Goal: Task Accomplishment & Management: Complete application form

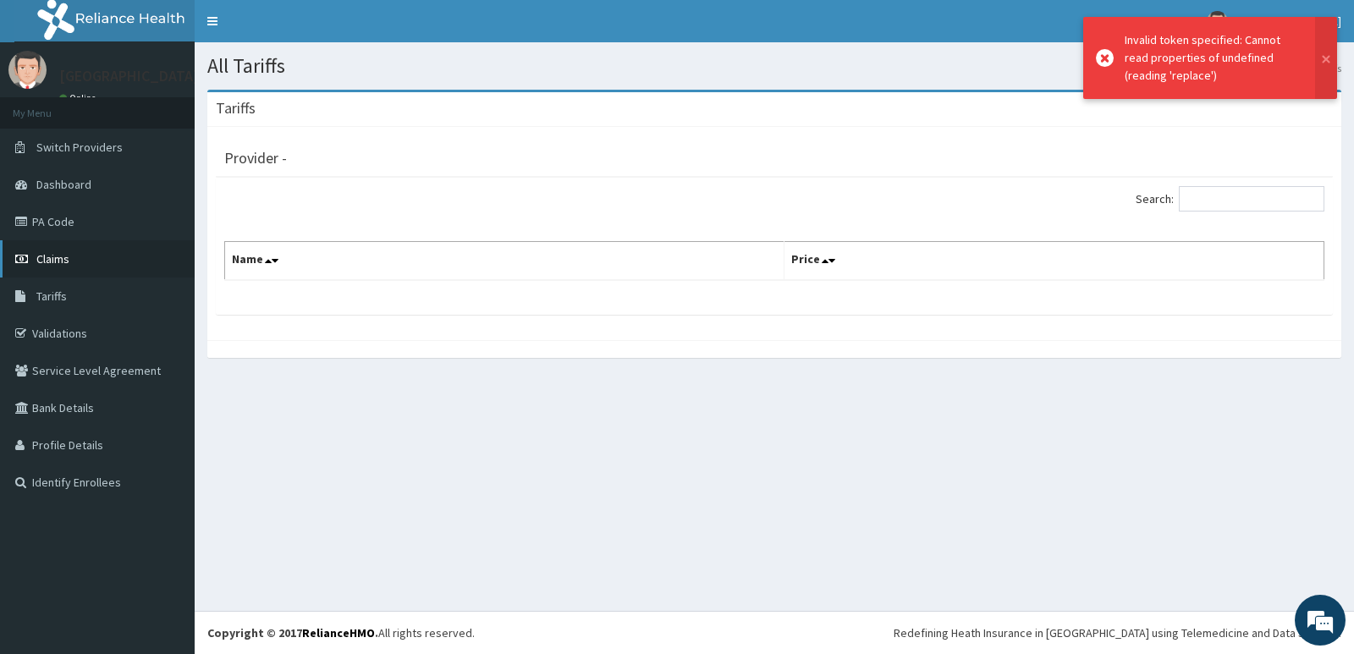
click at [39, 256] on span "Claims" at bounding box center [52, 258] width 33 height 15
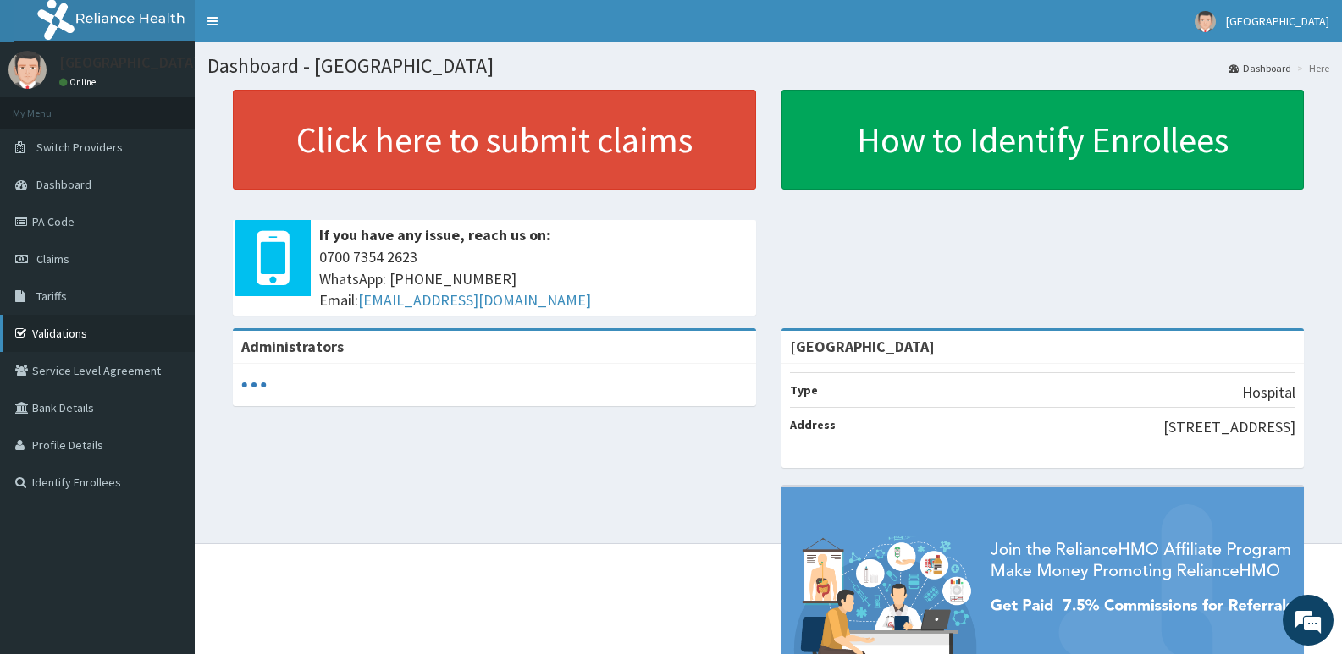
click at [36, 319] on link "Validations" at bounding box center [97, 333] width 195 height 37
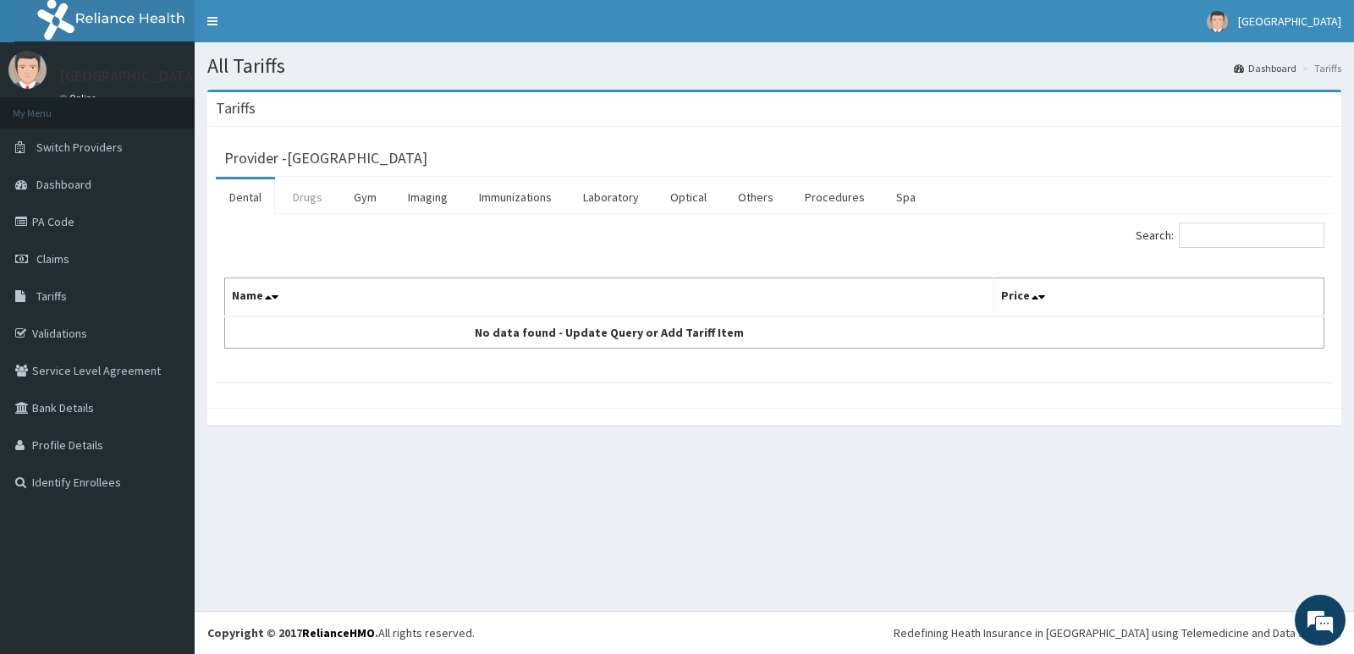
click at [313, 200] on link "Drugs" at bounding box center [307, 197] width 57 height 36
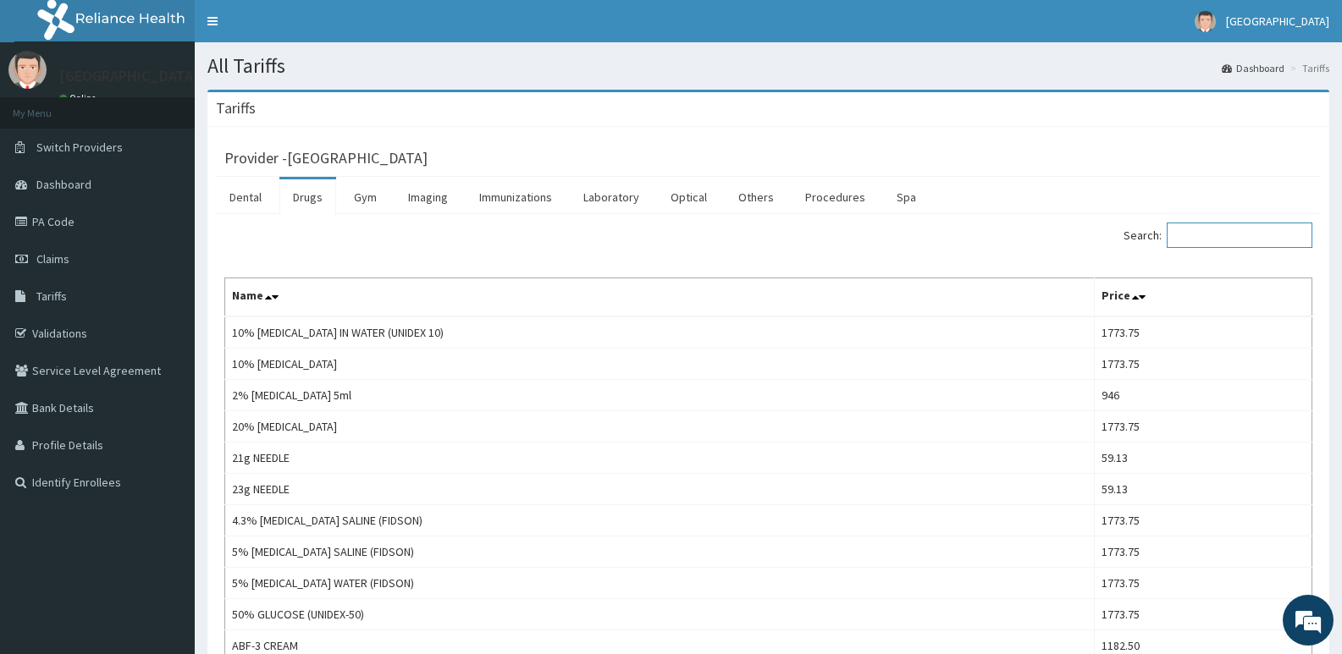
click at [1230, 238] on input "Search:" at bounding box center [1239, 235] width 146 height 25
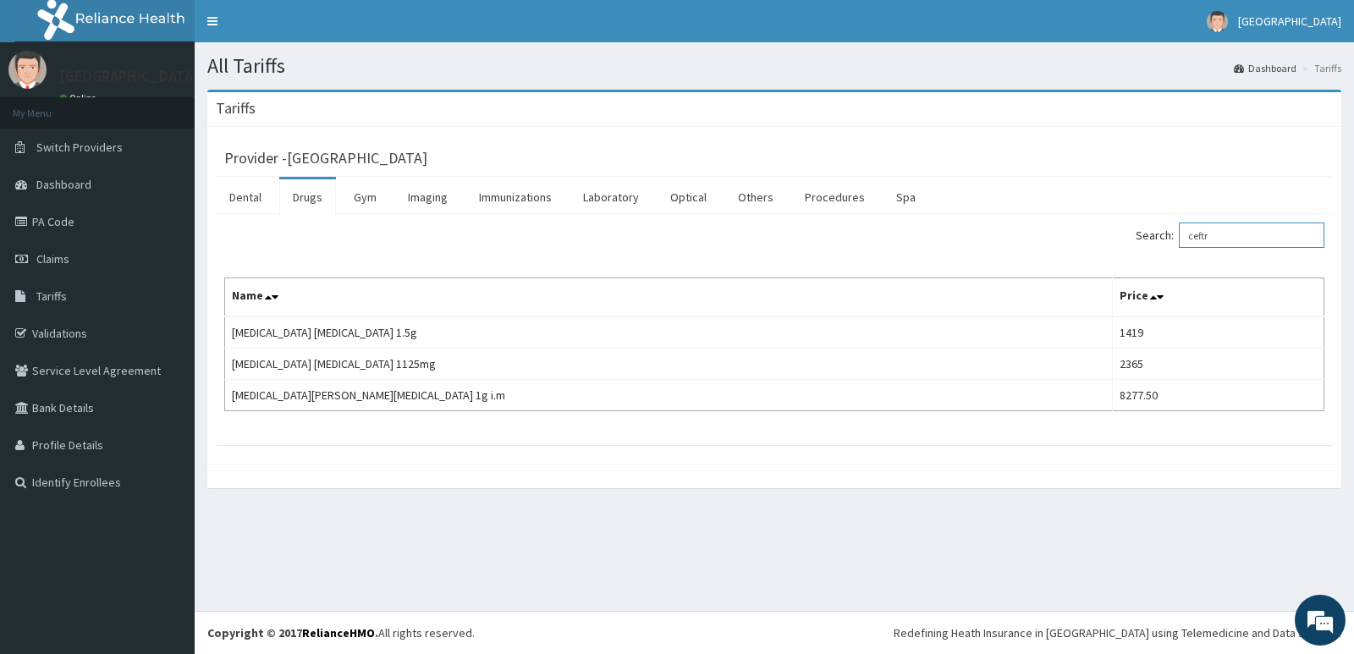
type input "ceftr"
click at [66, 179] on span "Dashboard" at bounding box center [63, 184] width 55 height 15
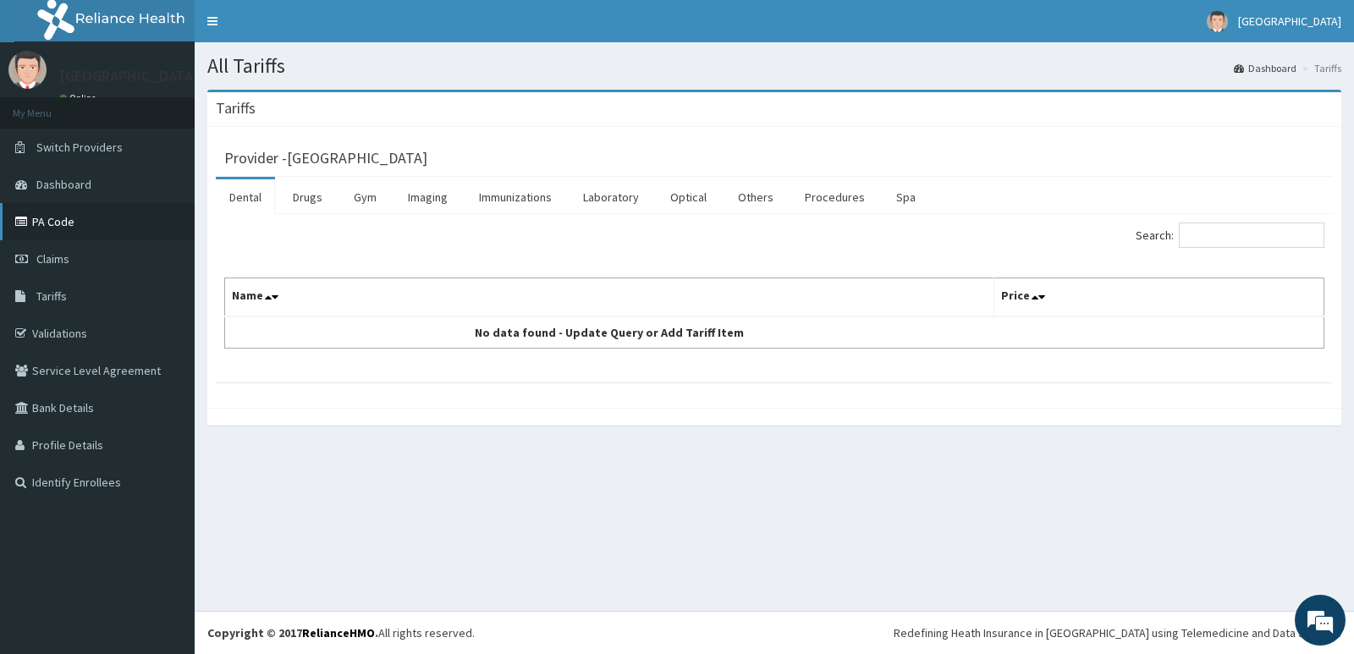
click at [43, 214] on link "PA Code" at bounding box center [97, 221] width 195 height 37
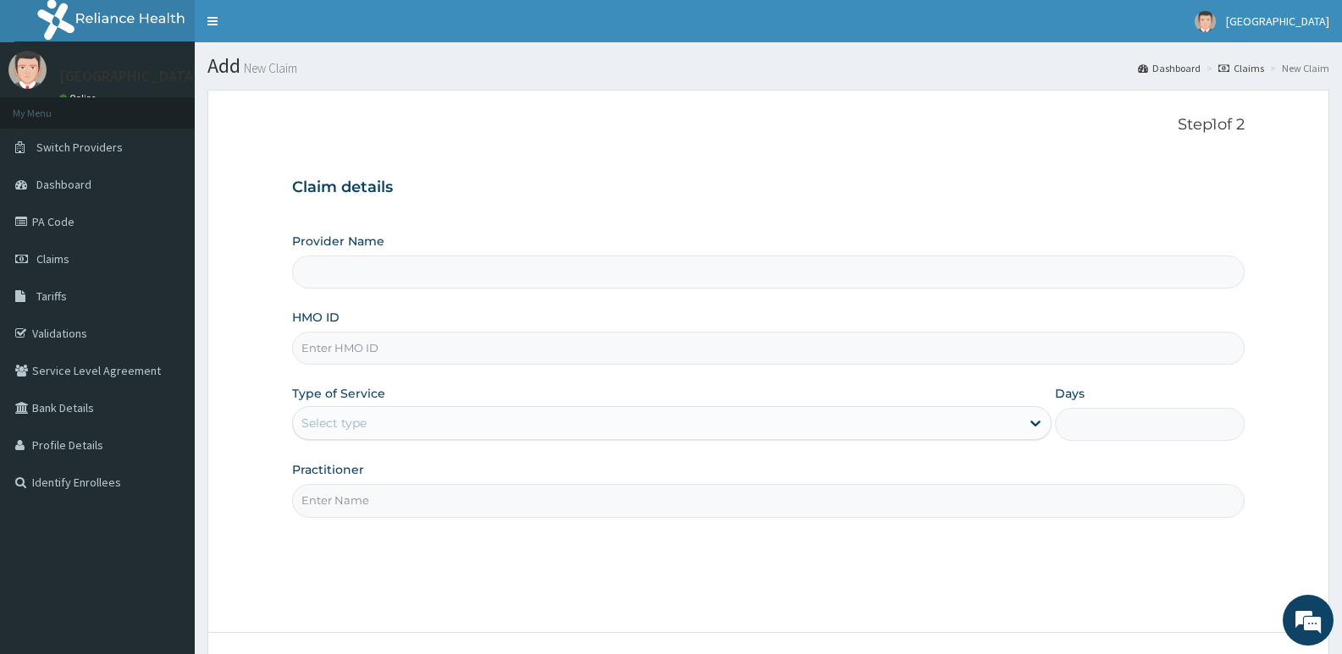
type input "[GEOGRAPHIC_DATA]"
click at [485, 350] on input "HMO ID" at bounding box center [768, 348] width 952 height 33
paste input "ISZ/10023/A"
type input "ISZ/10023/A"
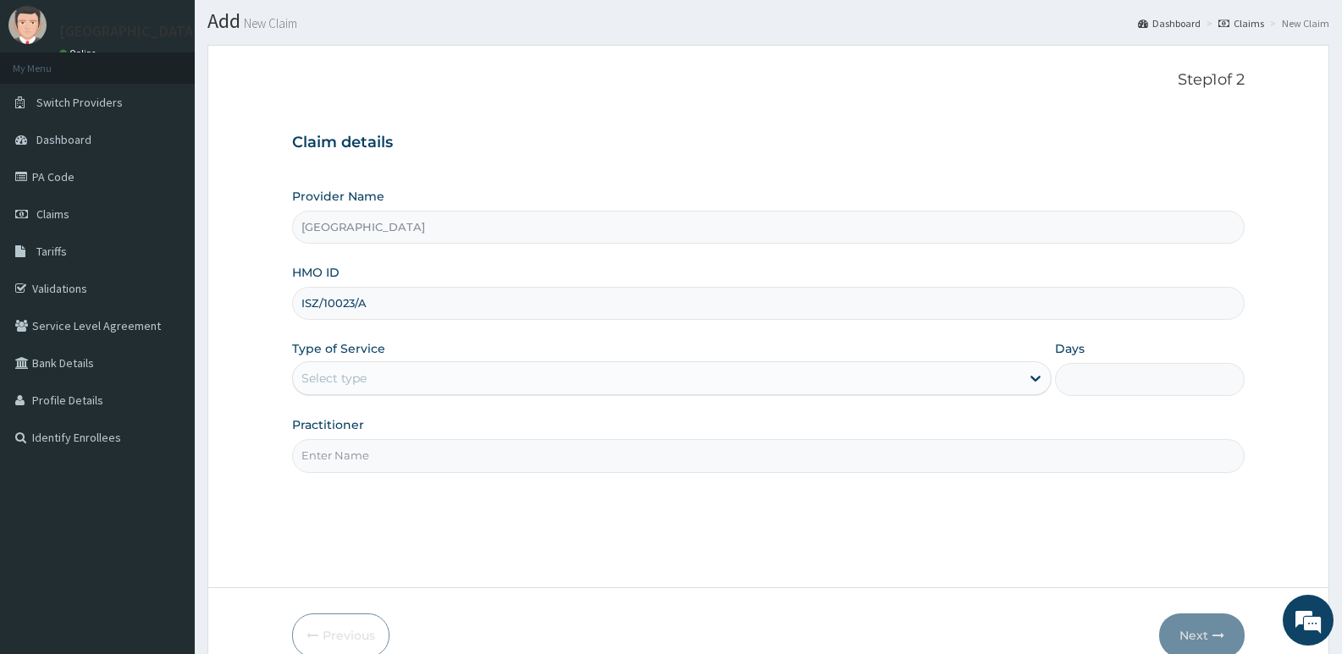
scroll to position [85, 0]
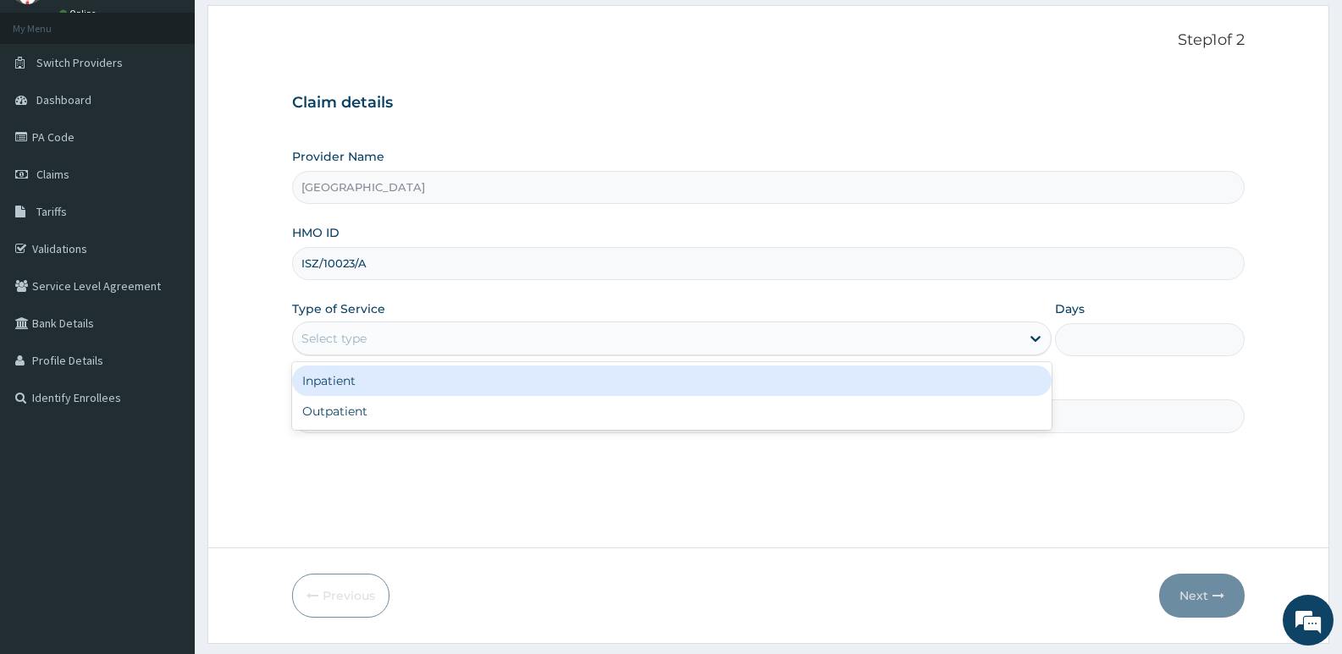
drag, startPoint x: 489, startPoint y: 333, endPoint x: 365, endPoint y: 385, distance: 134.7
click at [488, 335] on div "Select type" at bounding box center [656, 338] width 726 height 27
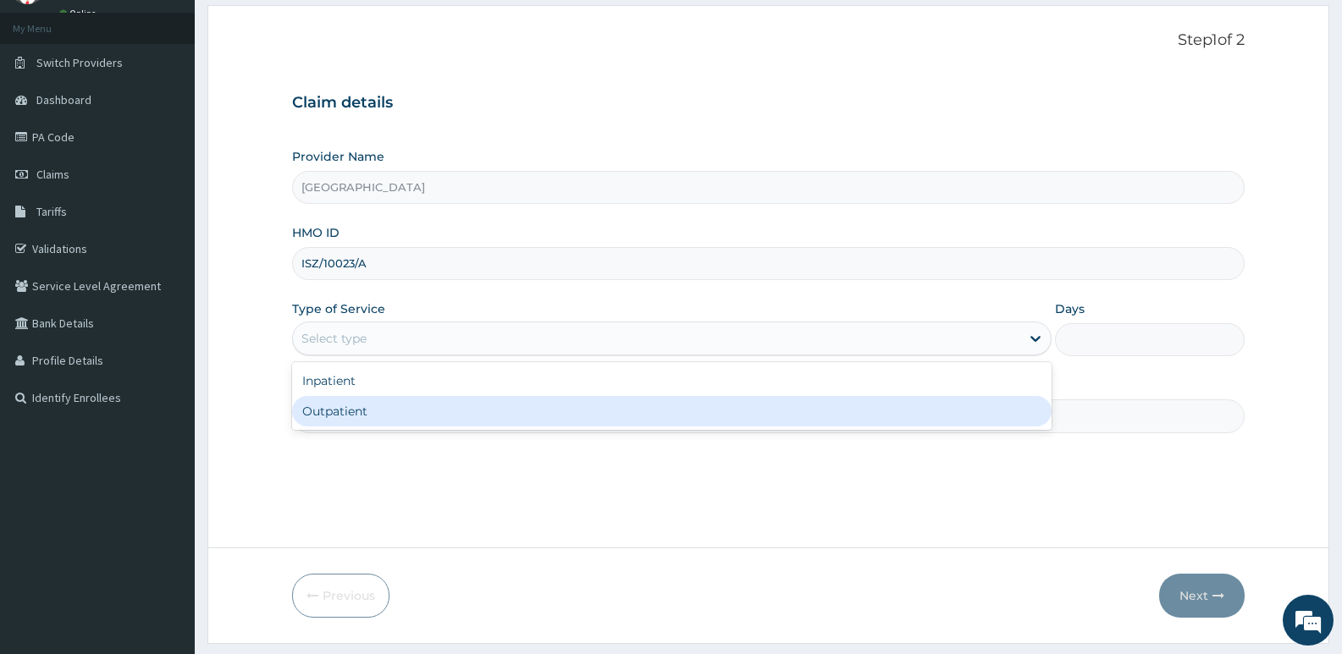
click at [339, 409] on div "Outpatient" at bounding box center [671, 411] width 758 height 30
type input "1"
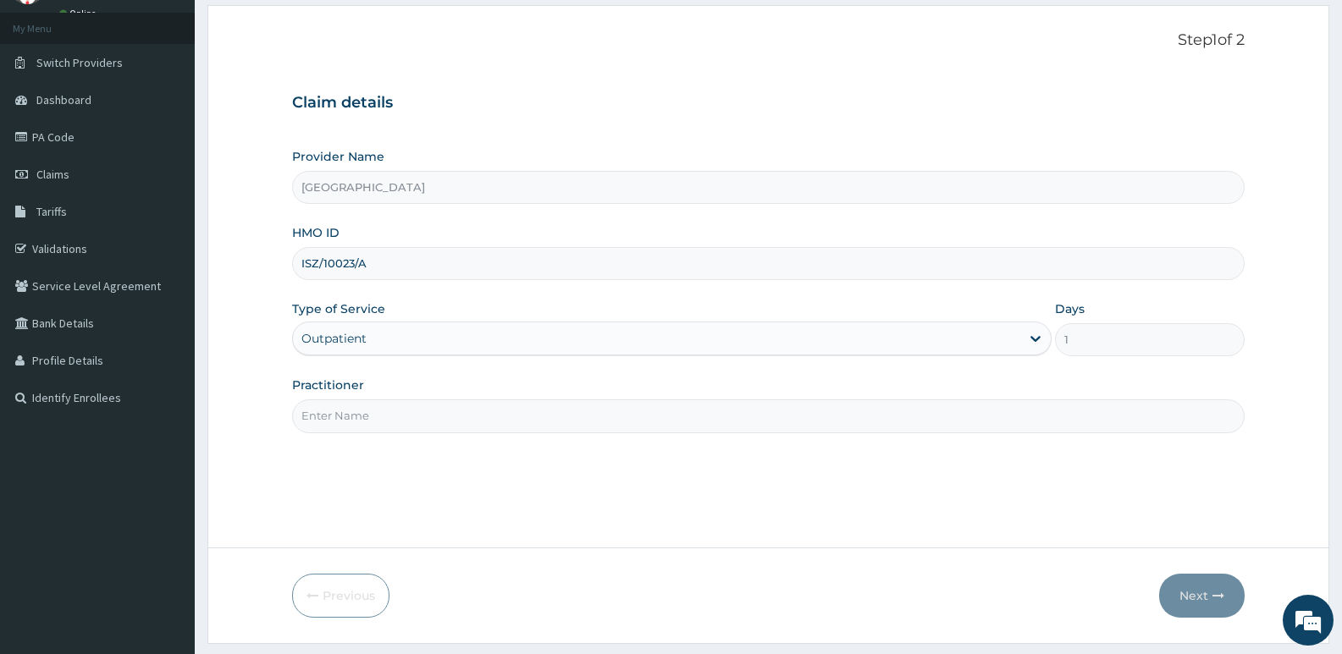
click at [388, 425] on input "Practitioner" at bounding box center [768, 416] width 952 height 33
type input "[PERSON_NAME]"
click at [1198, 600] on button "Next" at bounding box center [1201, 596] width 85 height 44
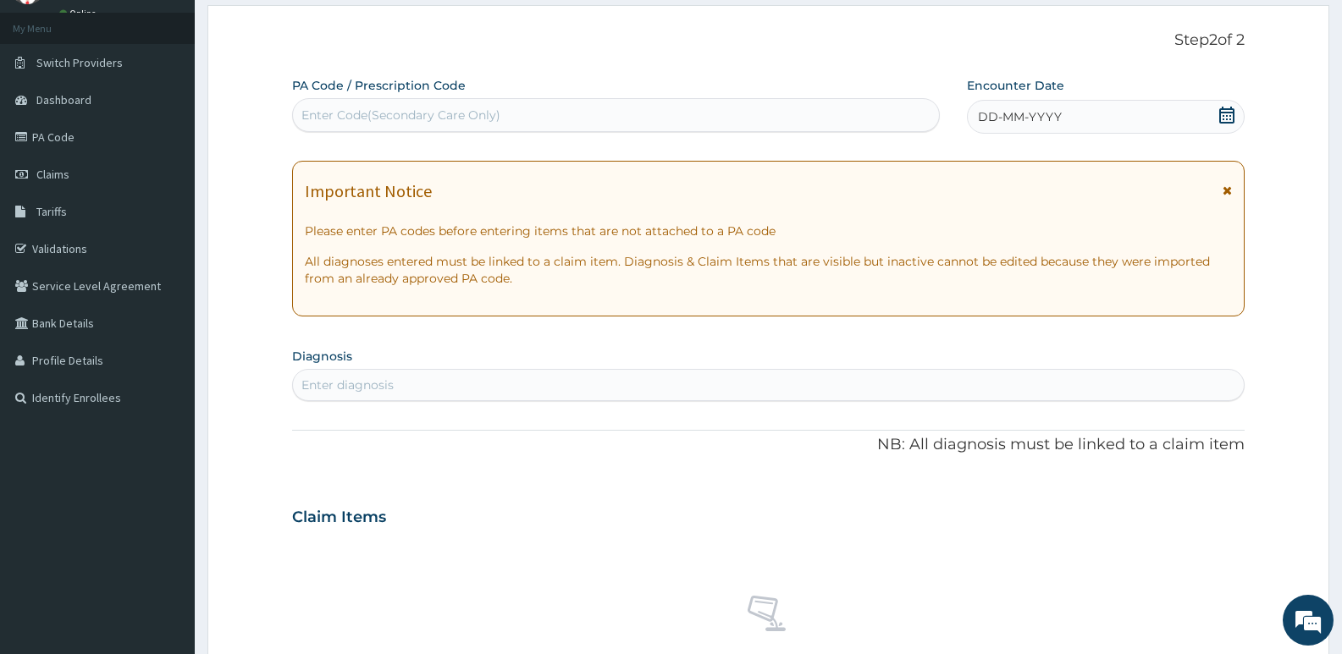
click at [571, 111] on div "Enter Code(Secondary Care Only)" at bounding box center [616, 115] width 646 height 27
paste input "PA/25E1A6"
type input "PA/25E1A6"
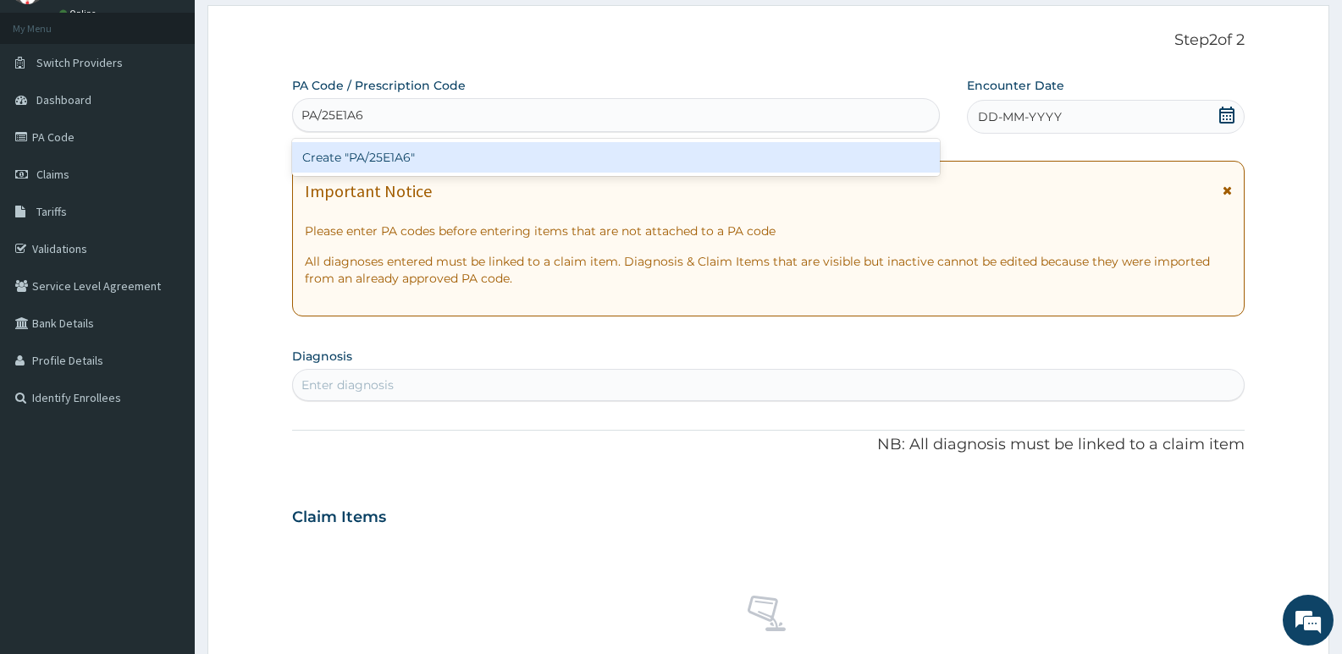
click at [553, 159] on div "Create "PA/25E1A6"" at bounding box center [616, 157] width 648 height 30
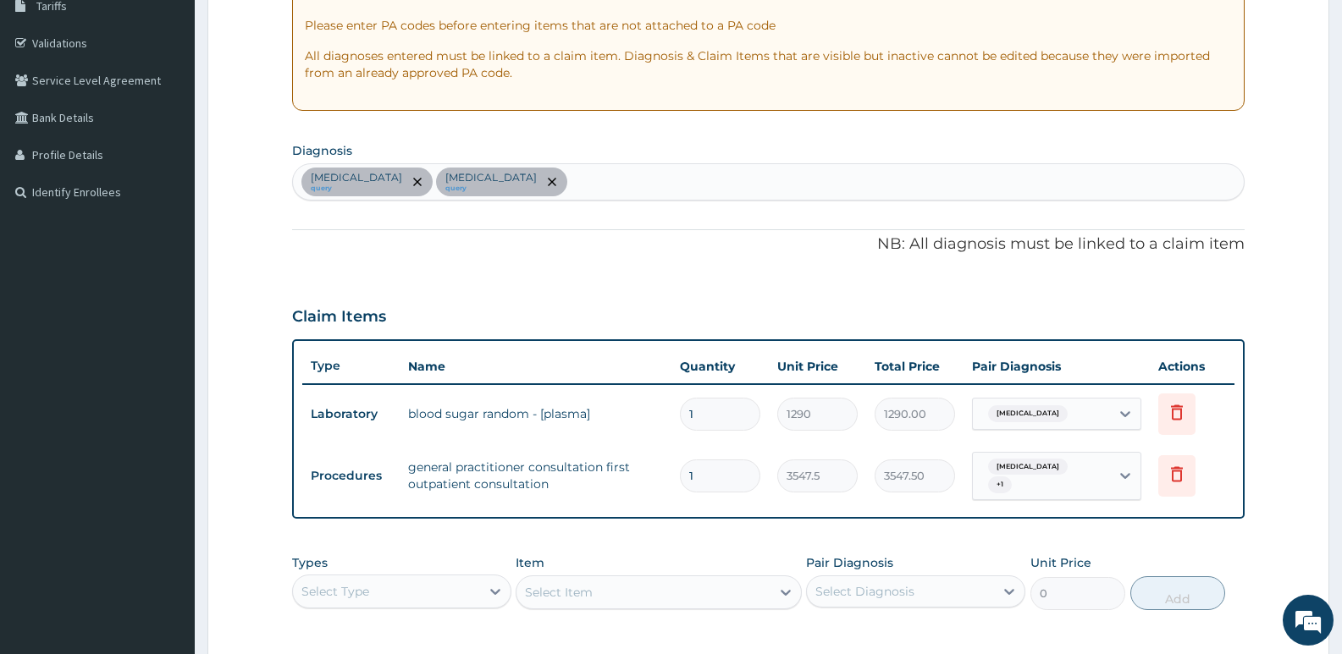
scroll to position [544, 0]
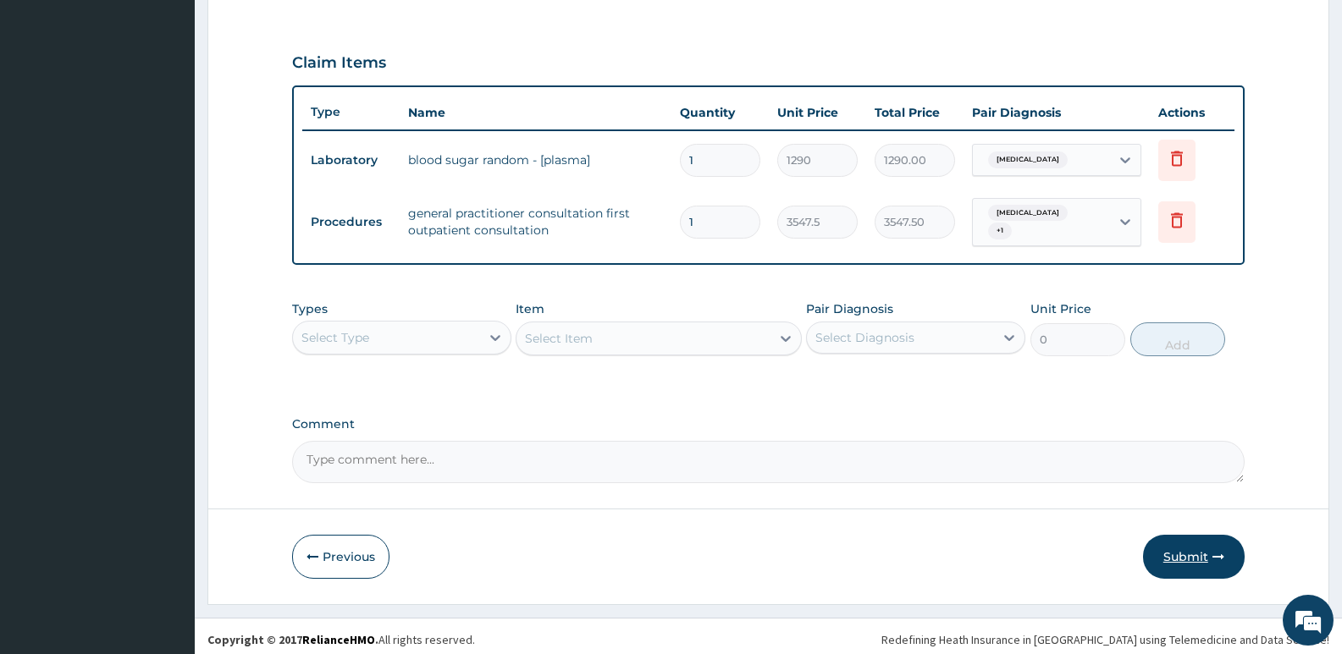
click at [1193, 546] on button "Submit" at bounding box center [1194, 557] width 102 height 44
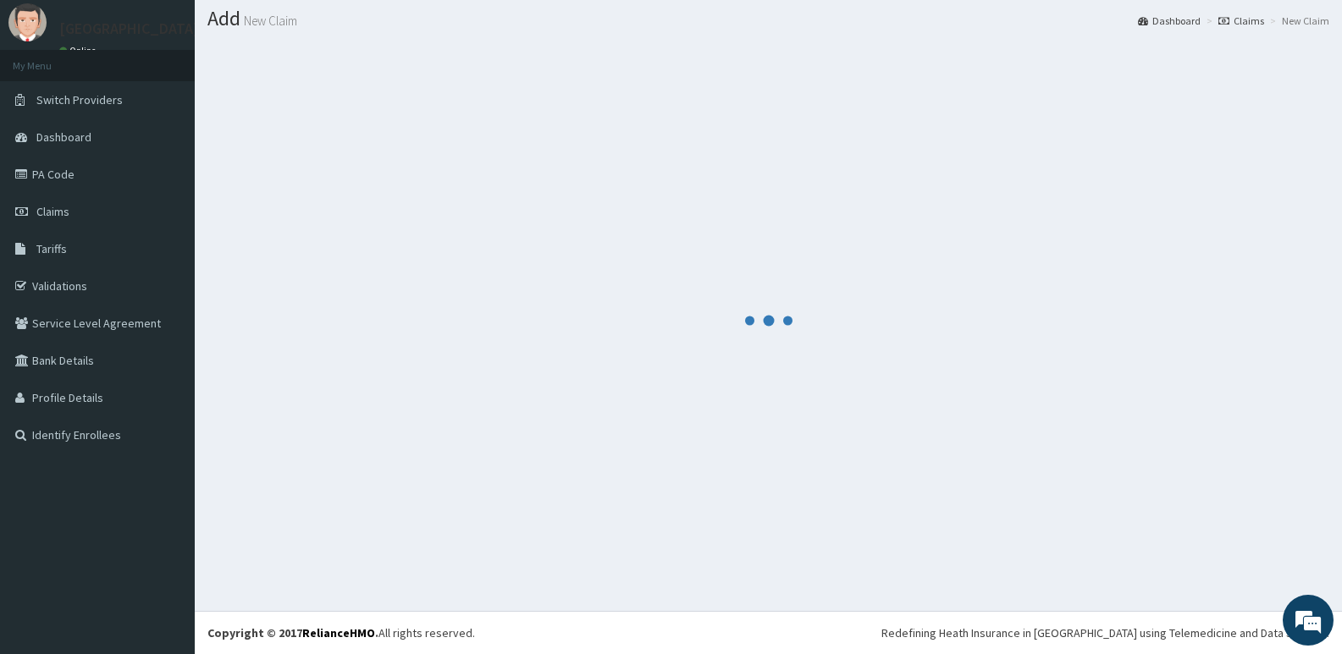
scroll to position [47, 0]
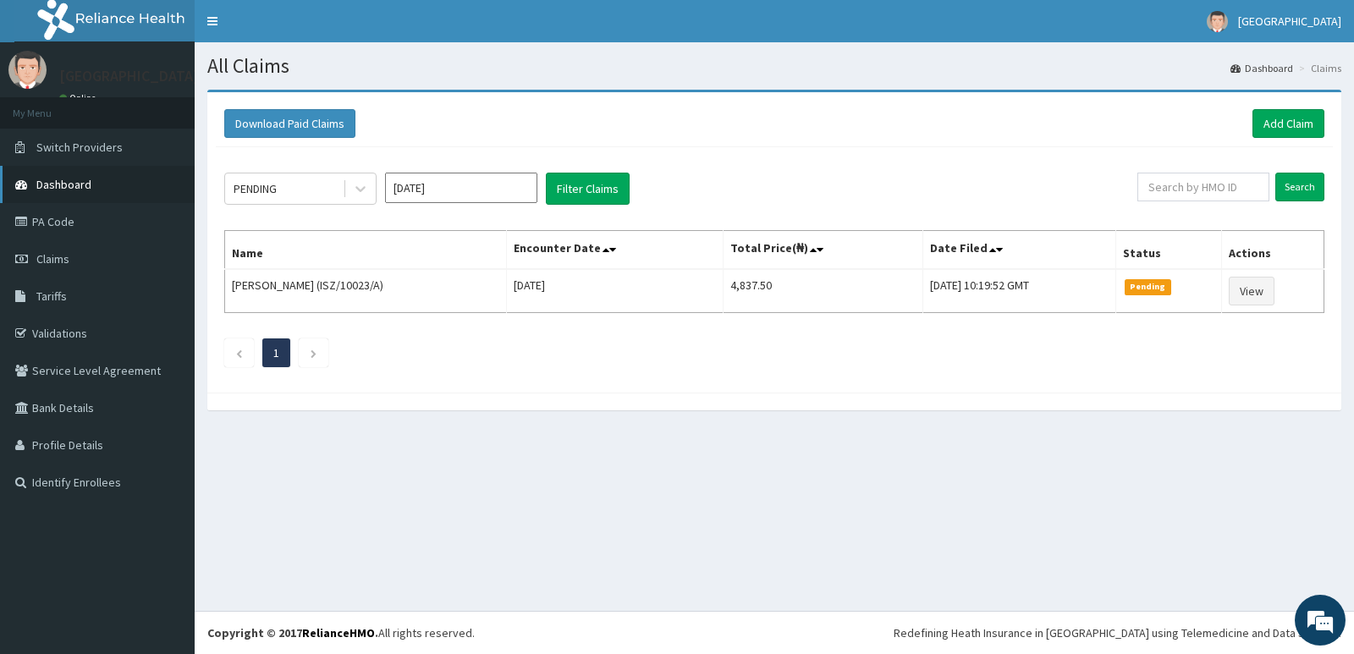
click at [59, 180] on span "Dashboard" at bounding box center [63, 184] width 55 height 15
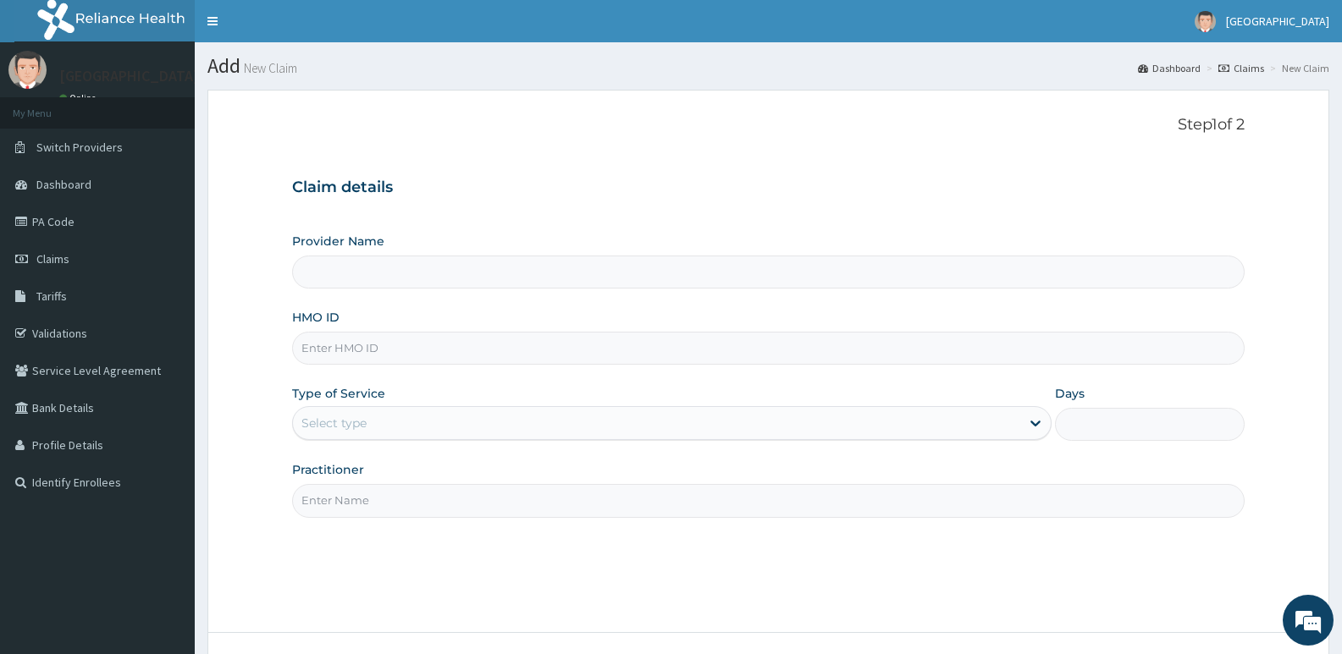
type input "[GEOGRAPHIC_DATA]"
click at [544, 359] on input "HMO ID" at bounding box center [768, 348] width 952 height 33
paste input "ISZ/10023/A"
type input "ISZ/10023/A"
click at [466, 408] on div "Select type" at bounding box center [671, 423] width 758 height 34
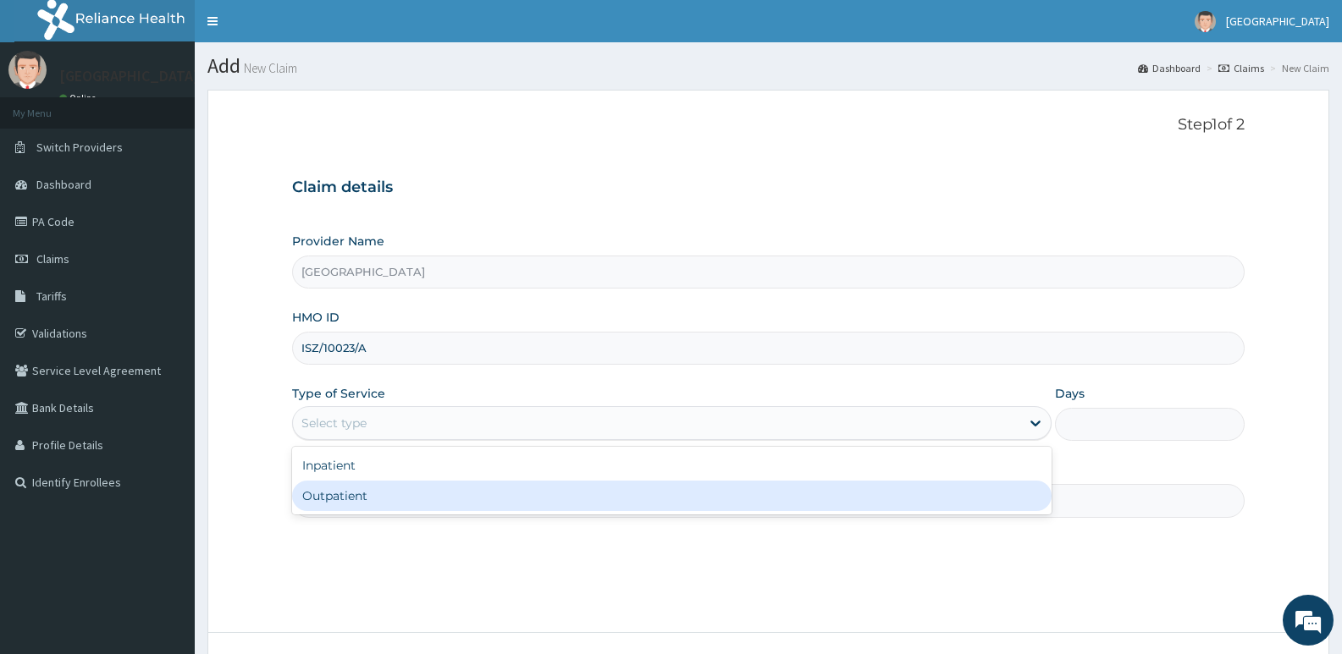
click at [400, 493] on div "Outpatient" at bounding box center [671, 496] width 758 height 30
type input "1"
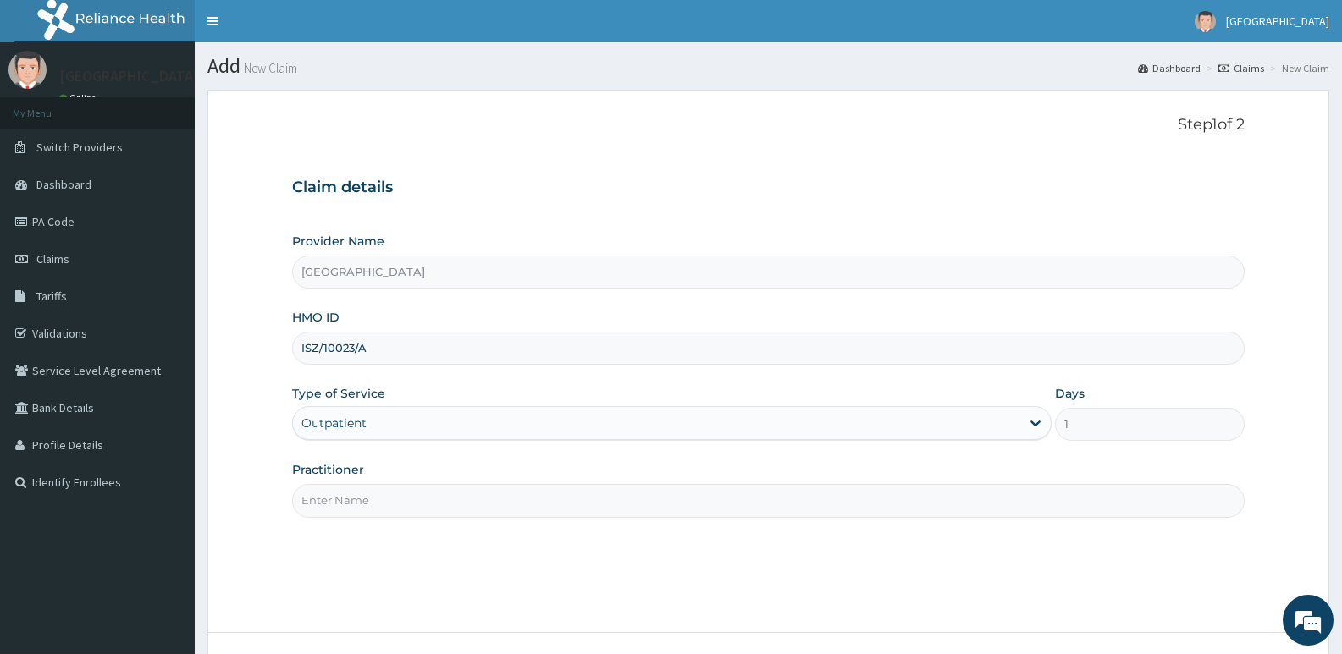
click at [400, 493] on input "Practitioner" at bounding box center [768, 500] width 952 height 33
type input "d"
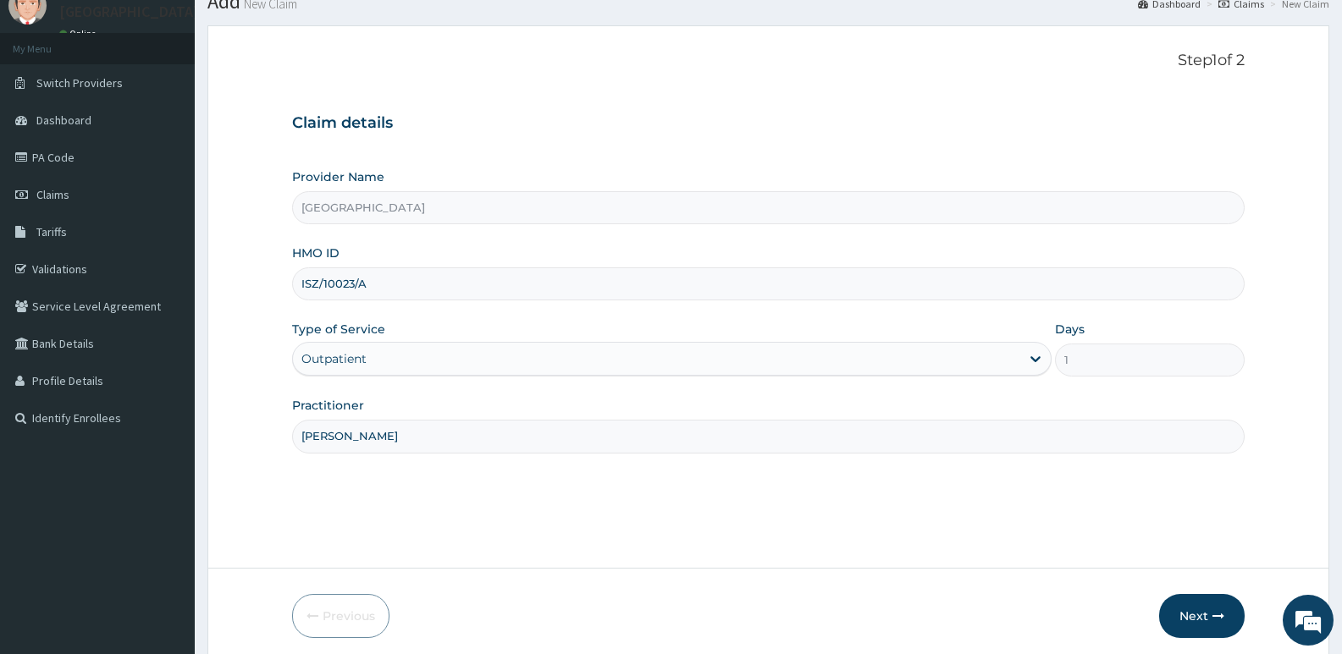
scroll to position [130, 0]
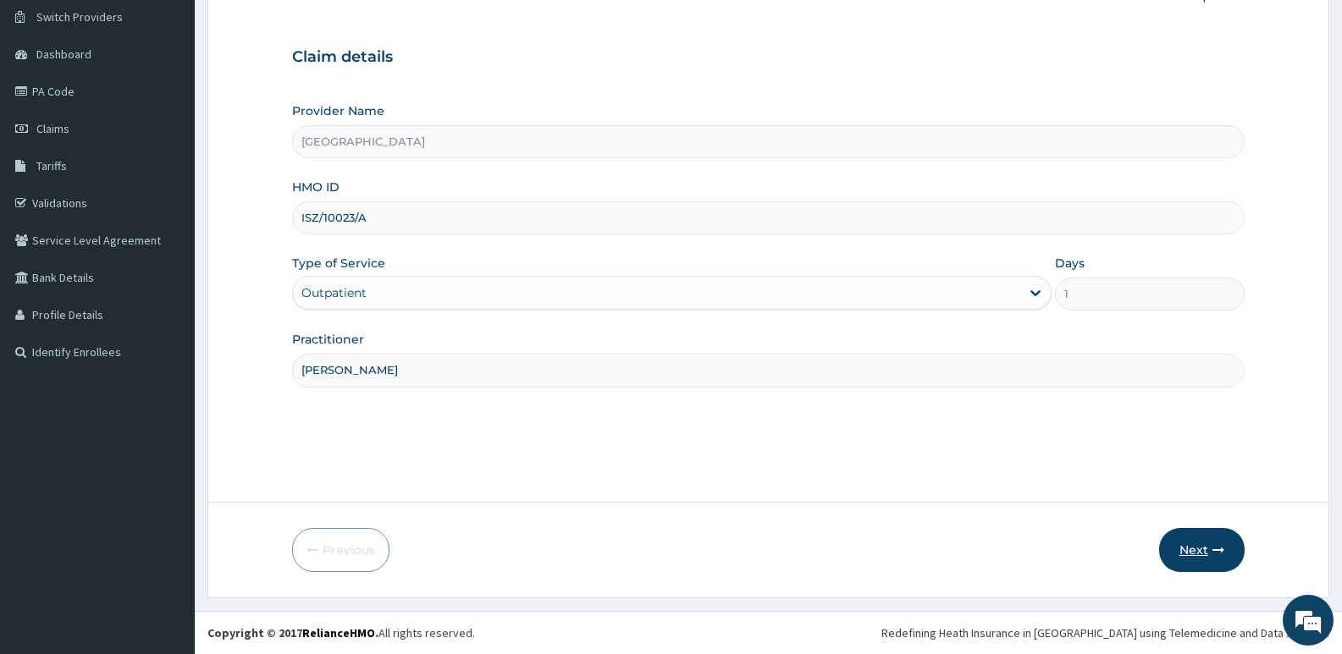
type input "[PERSON_NAME]"
click at [1191, 552] on button "Next" at bounding box center [1201, 550] width 85 height 44
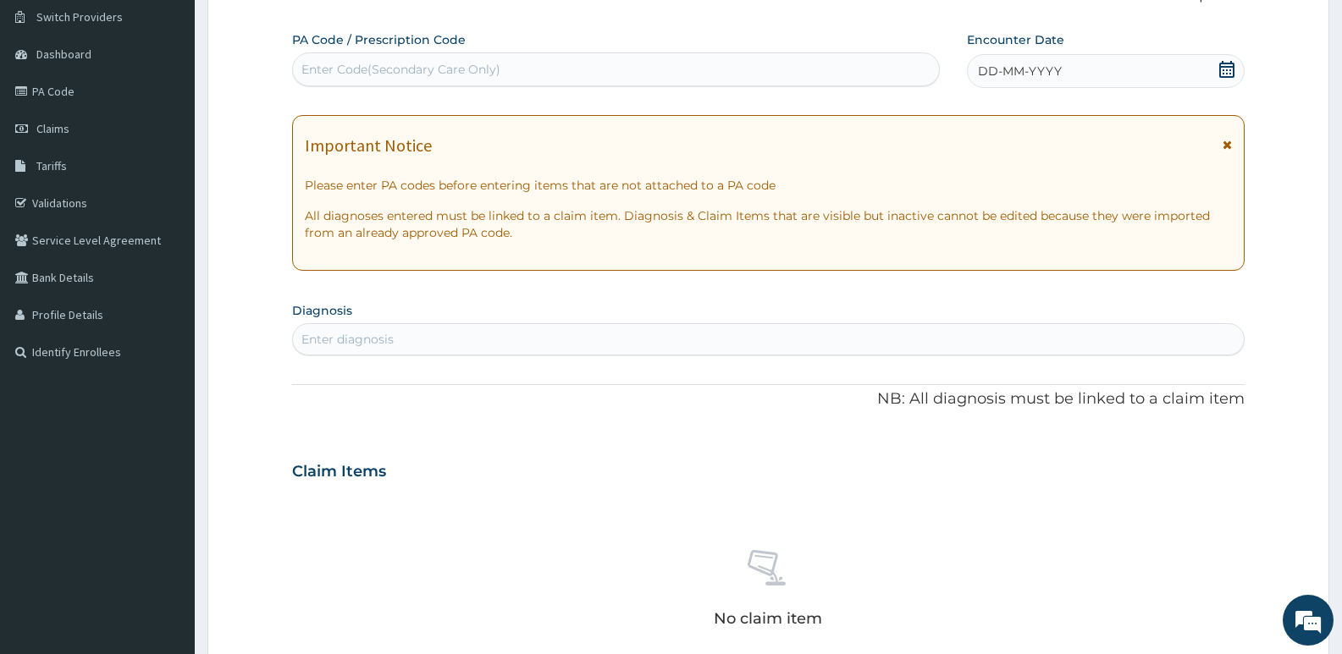
click at [487, 73] on div "Enter Code(Secondary Care Only)" at bounding box center [400, 69] width 199 height 17
paste input "PA/FF235E"
type input "PA/FF235E"
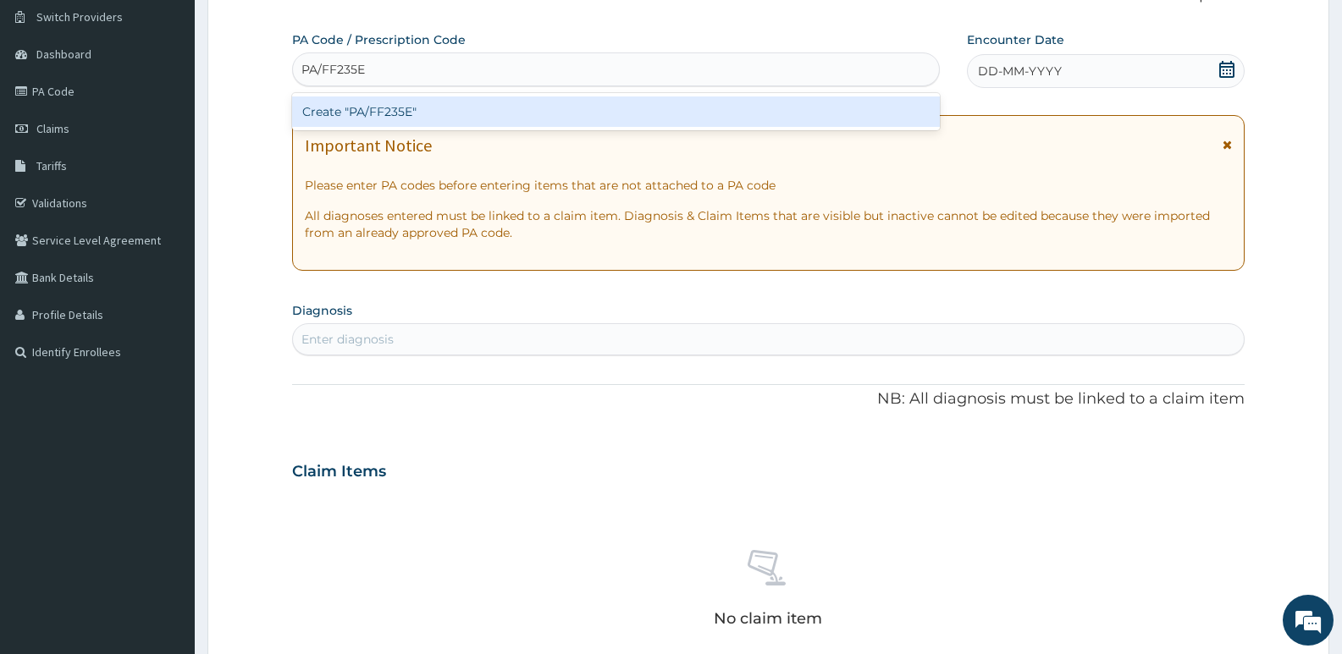
click at [464, 110] on div "Create "PA/FF235E"" at bounding box center [616, 111] width 648 height 30
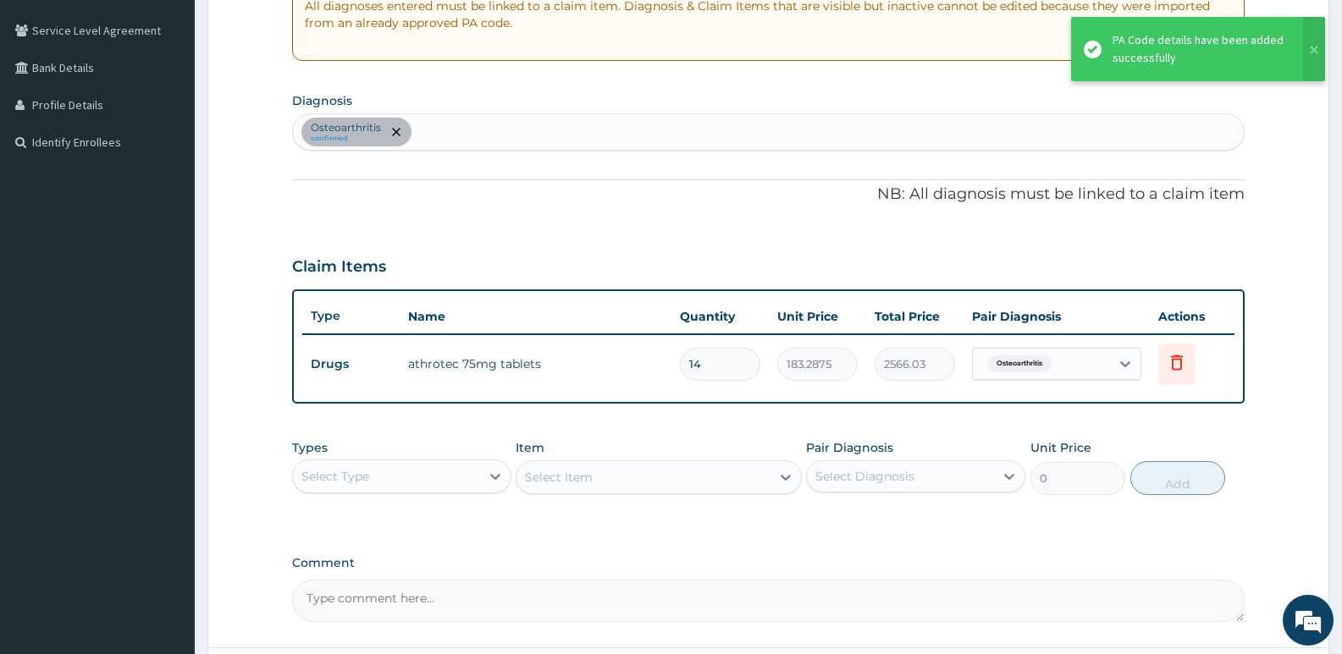
scroll to position [300, 0]
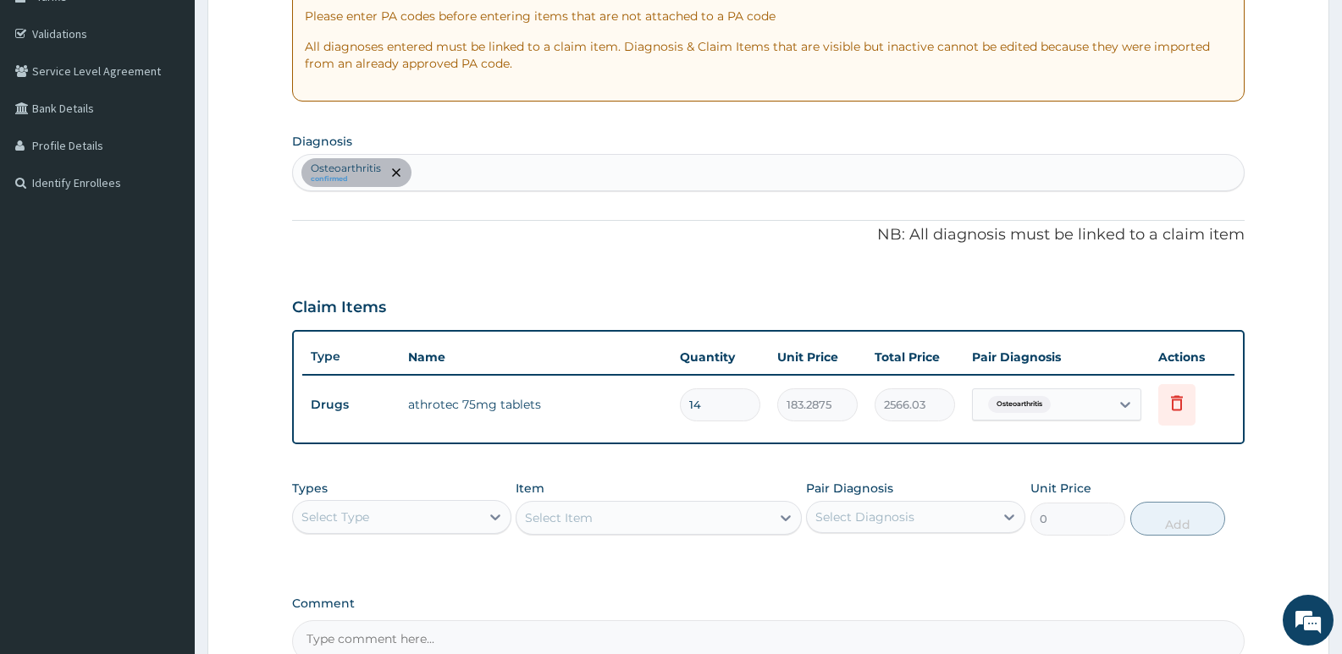
click at [723, 247] on div "PA Code / Prescription Code PA/FF235E Encounter Date [DATE] Important Notice Pl…" at bounding box center [768, 262] width 952 height 801
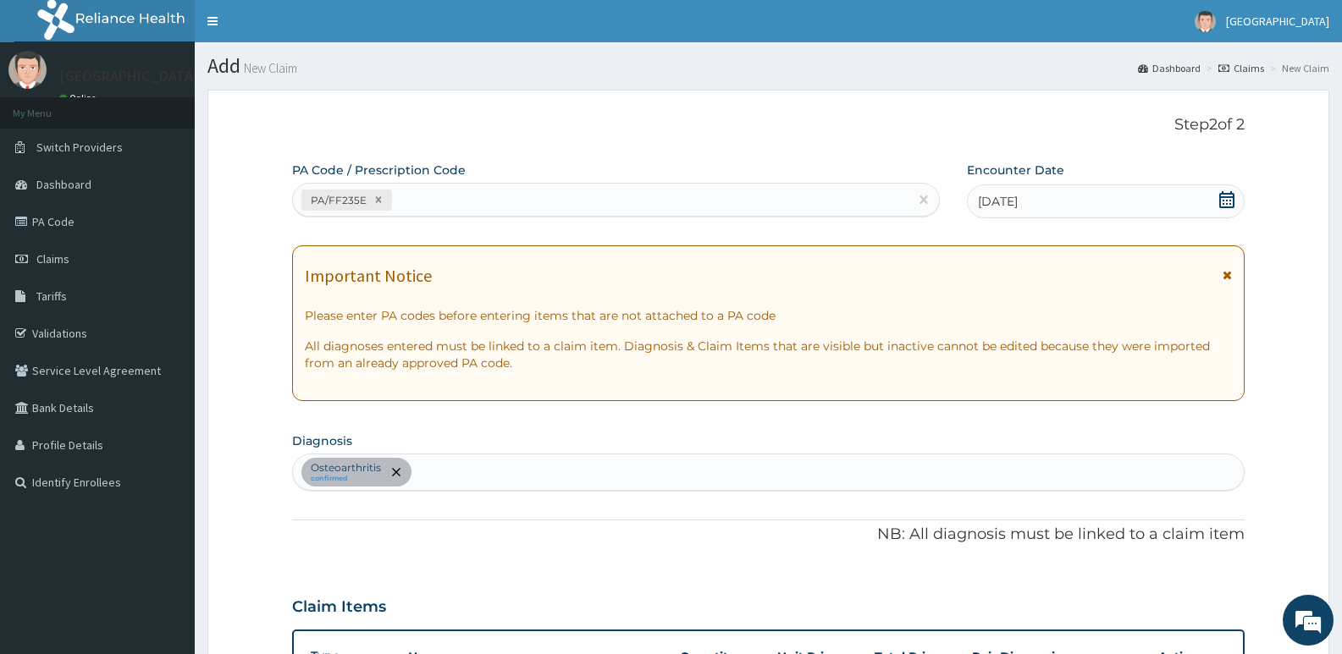
scroll to position [486, 0]
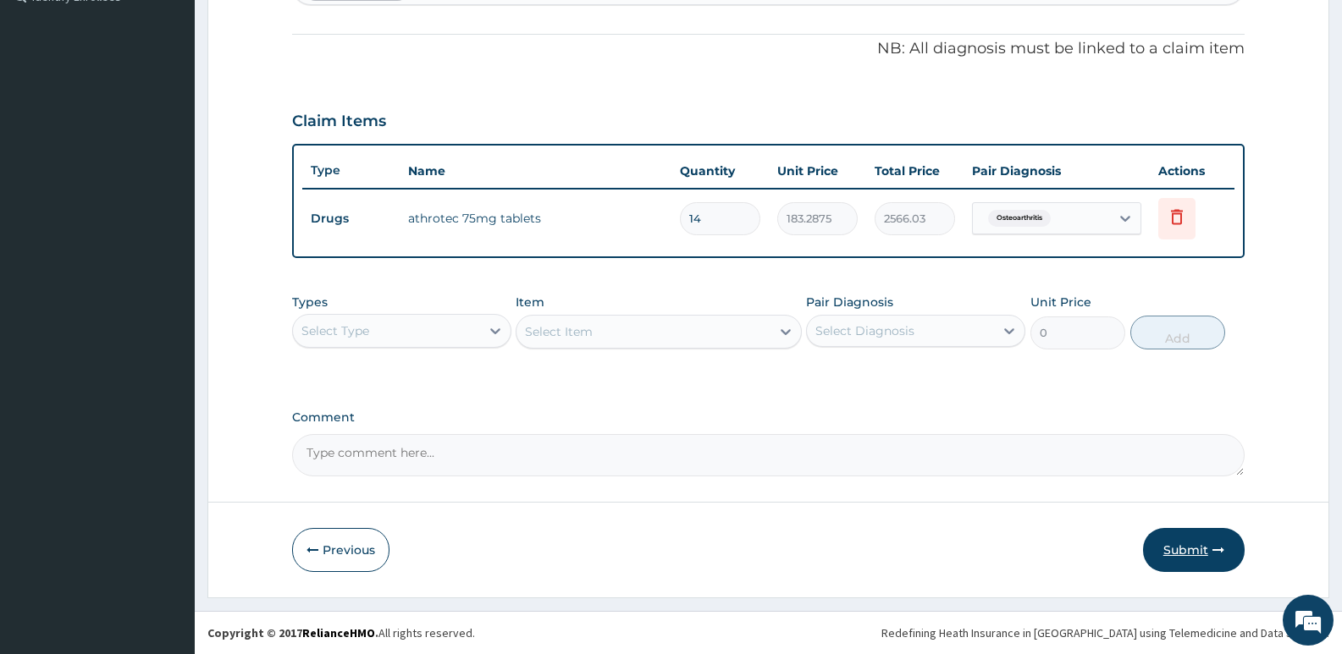
click at [1188, 541] on button "Submit" at bounding box center [1194, 550] width 102 height 44
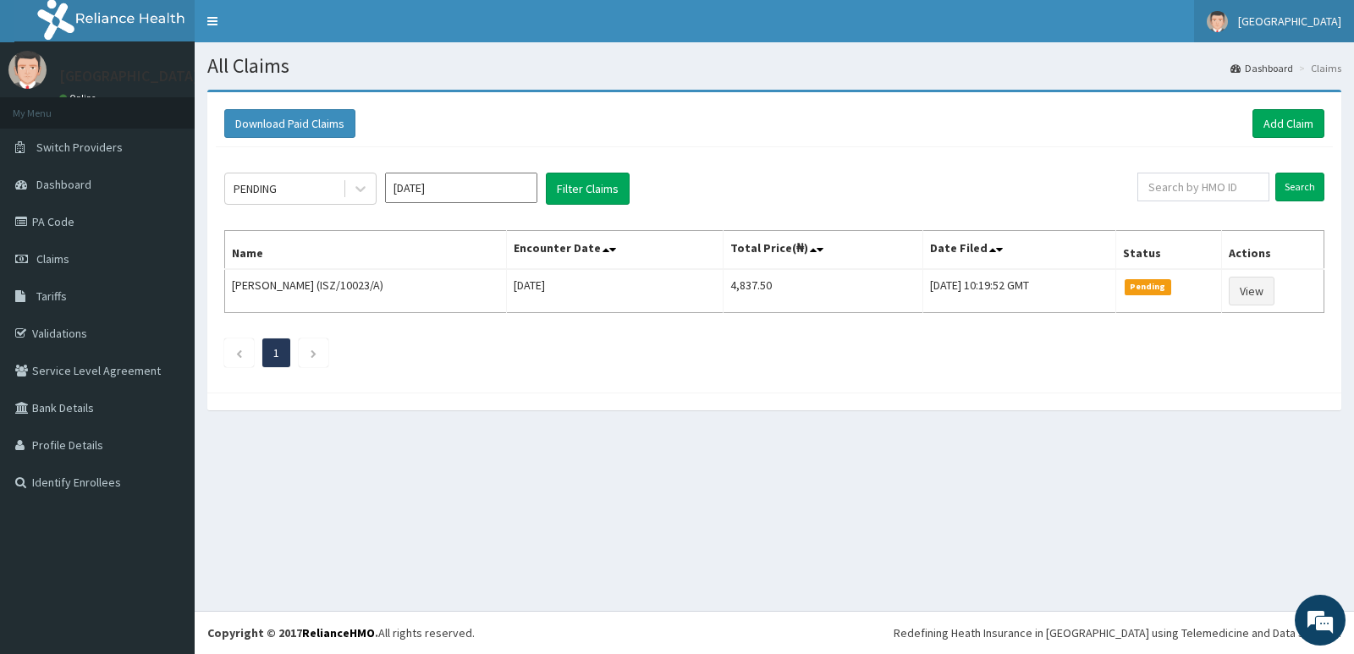
click at [1307, 28] on span "[GEOGRAPHIC_DATA]" at bounding box center [1289, 21] width 103 height 15
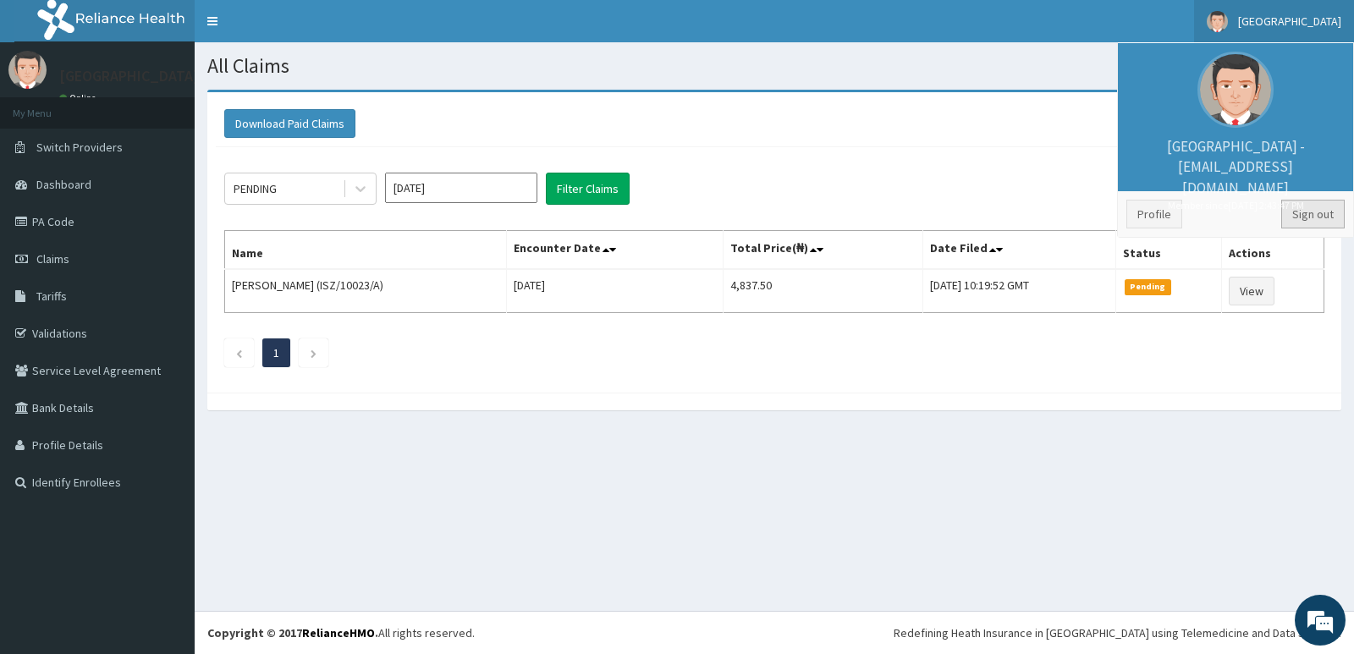
click at [1315, 206] on link "Sign out" at bounding box center [1313, 214] width 63 height 29
